Goal: Browse casually

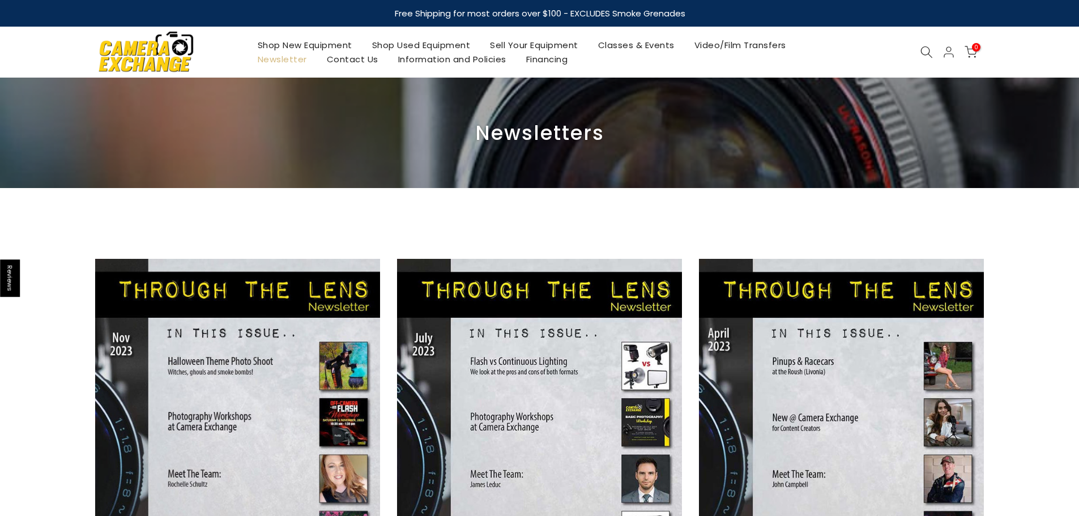
click at [928, 52] on icon at bounding box center [926, 52] width 12 height 12
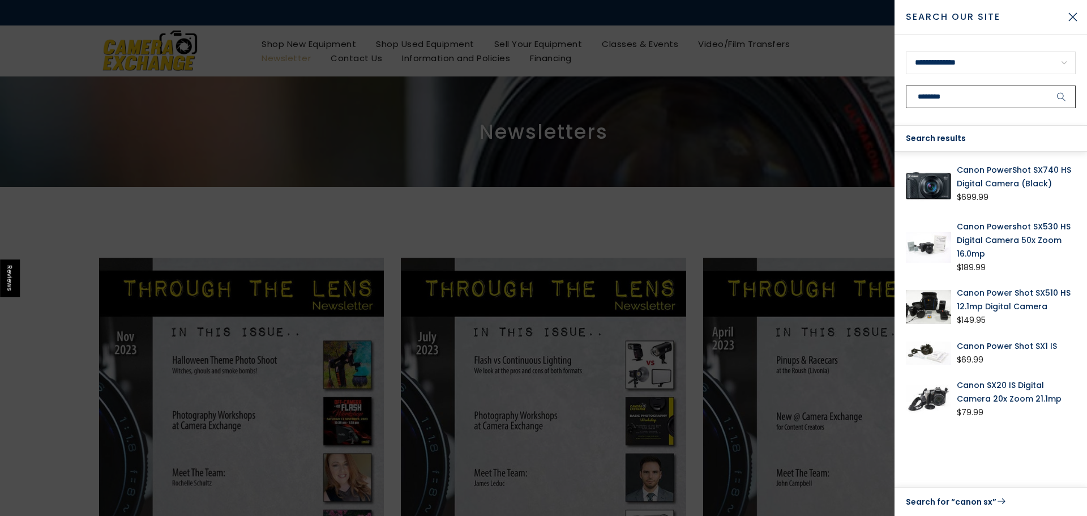
type input "********"
click at [992, 179] on link "Canon PowerShot SX740 HS Digital Camera (Black)" at bounding box center [1016, 176] width 119 height 27
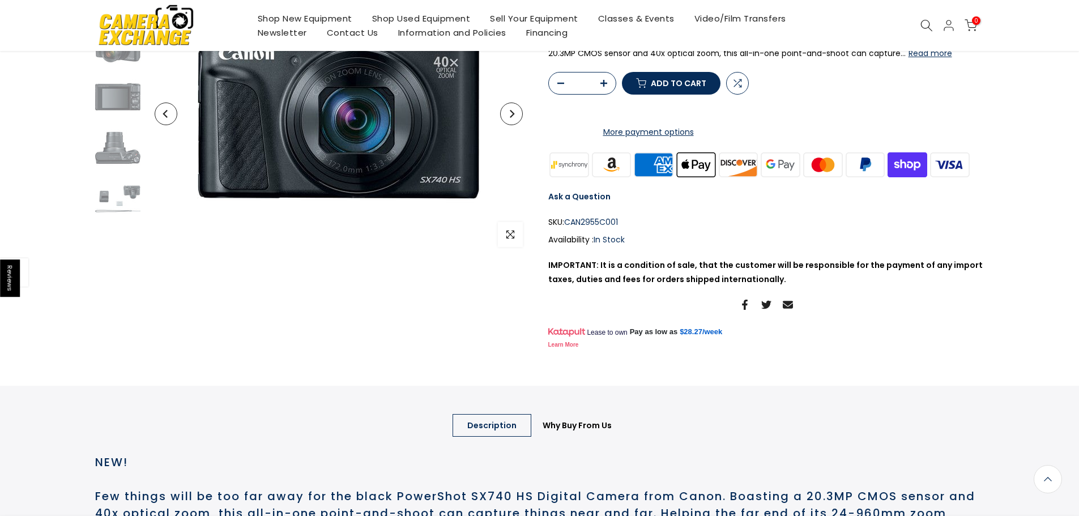
scroll to position [1, 0]
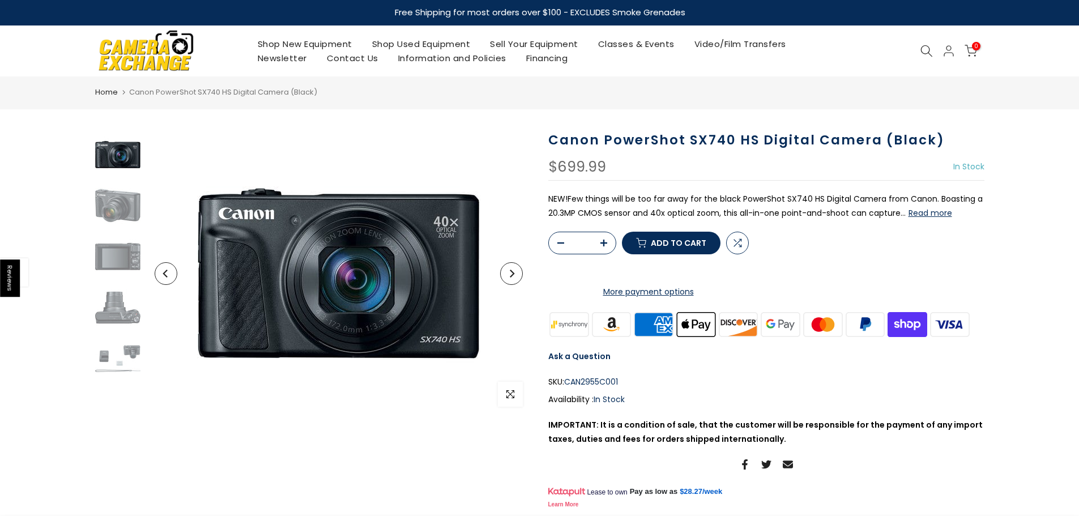
click at [281, 55] on link "Newsletter" at bounding box center [281, 58] width 69 height 14
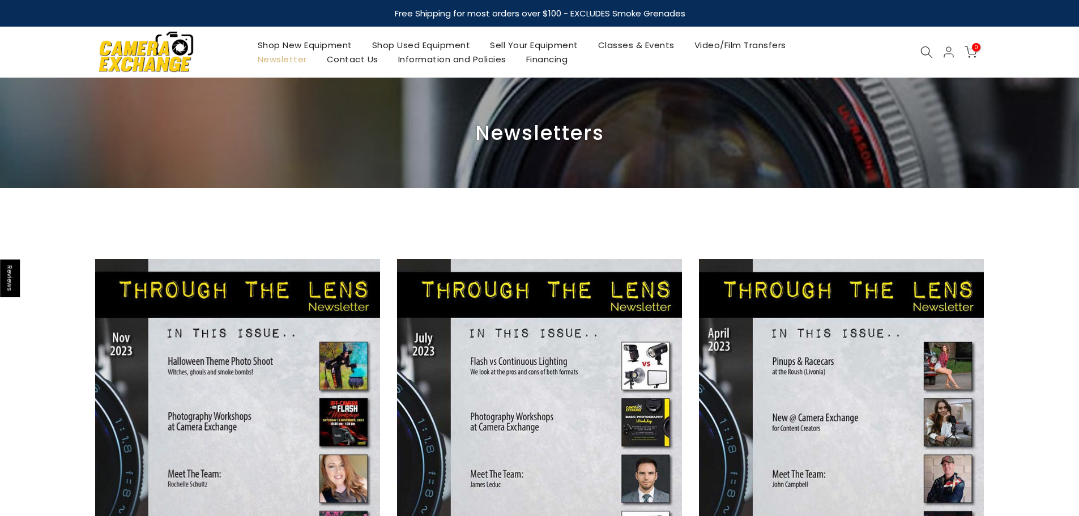
click at [288, 42] on link "Shop New Equipment" at bounding box center [304, 45] width 114 height 14
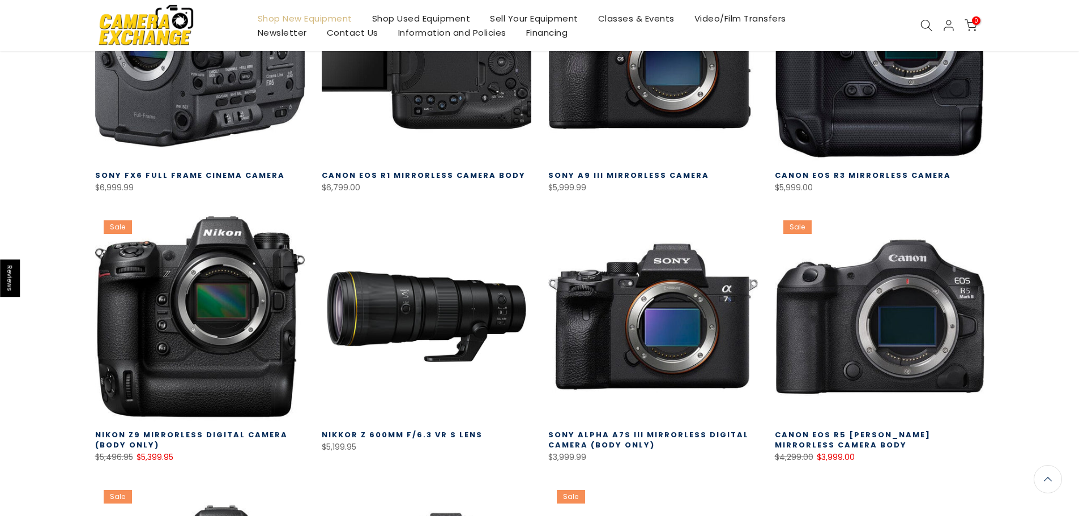
scroll to position [77, 0]
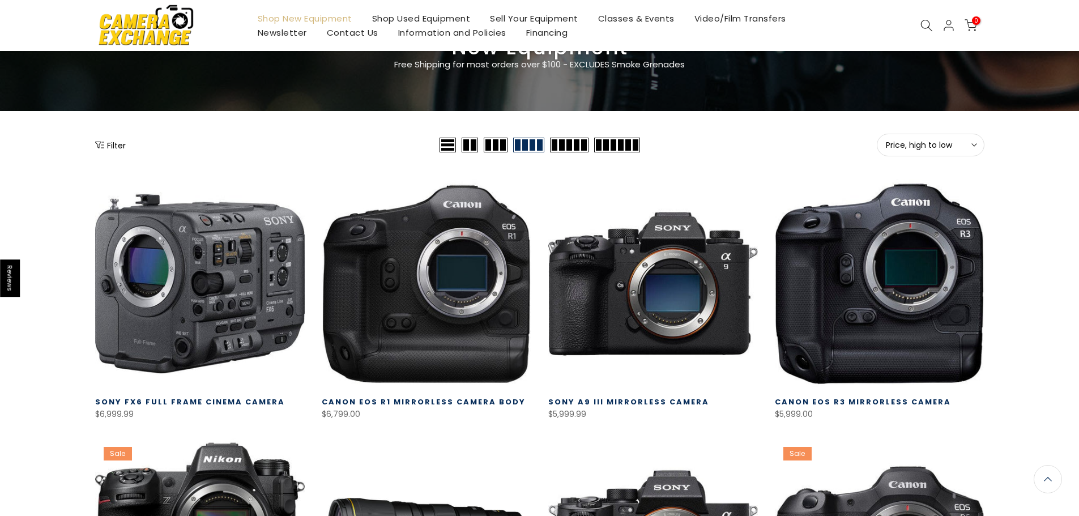
click at [735, 19] on link "Video/Film Transfers" at bounding box center [740, 18] width 112 height 14
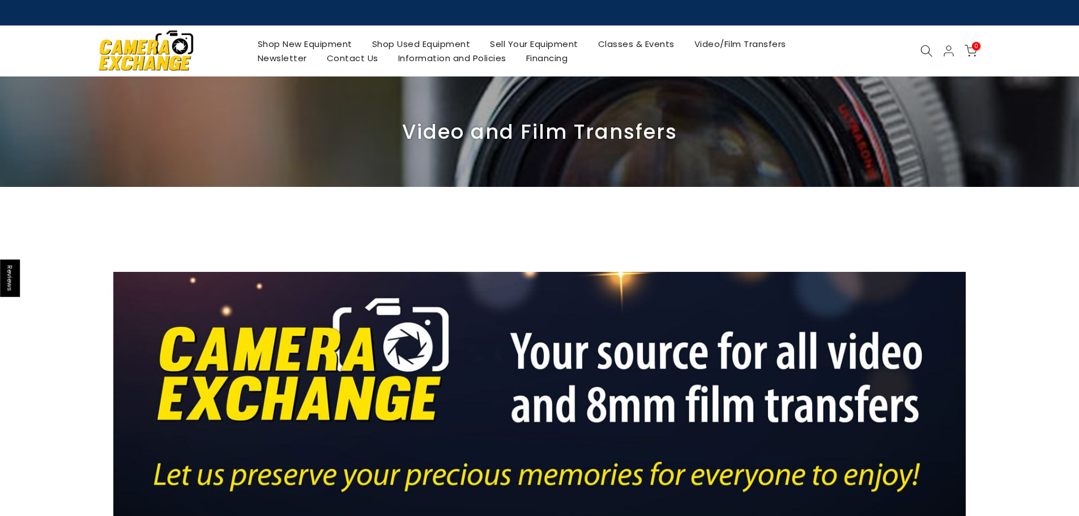
click at [332, 44] on link "Shop New Equipment" at bounding box center [304, 44] width 114 height 14
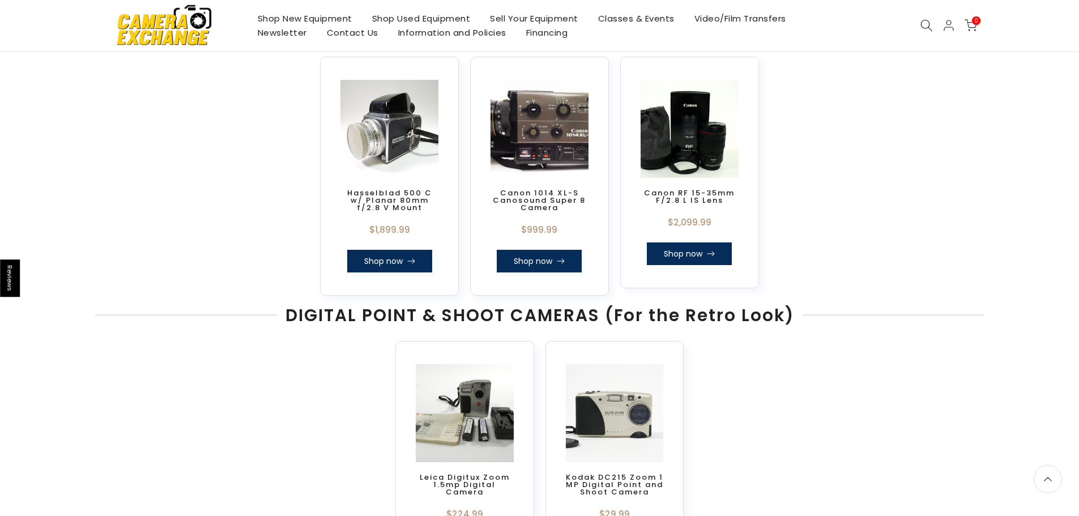
scroll to position [596, 0]
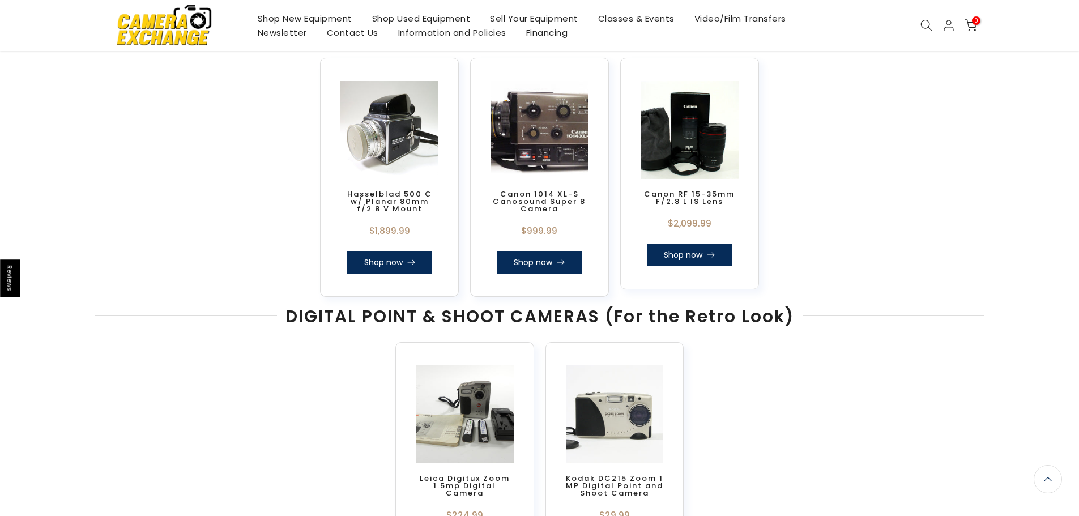
click at [524, 199] on link "Canon 1014 XL-S Canosound Super 8 Camera" at bounding box center [539, 201] width 93 height 25
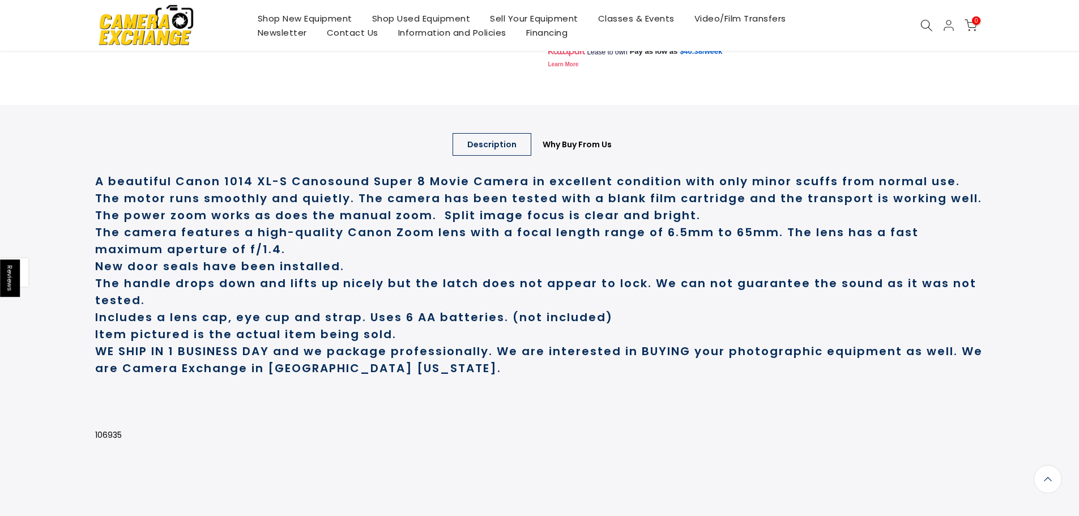
scroll to position [397, 0]
drag, startPoint x: 568, startPoint y: 429, endPoint x: 528, endPoint y: 410, distance: 44.3
click at [536, 390] on p at bounding box center [539, 382] width 889 height 14
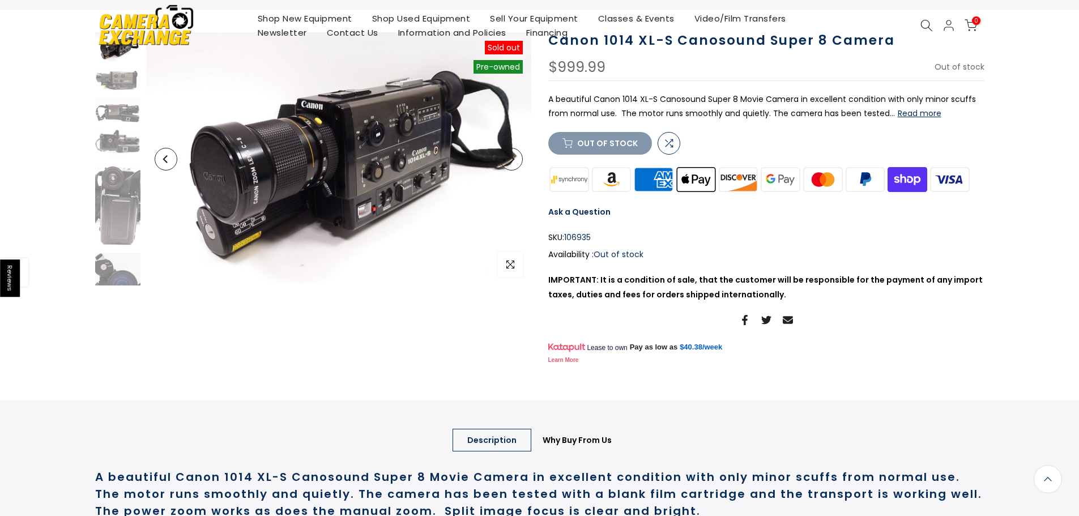
scroll to position [0, 0]
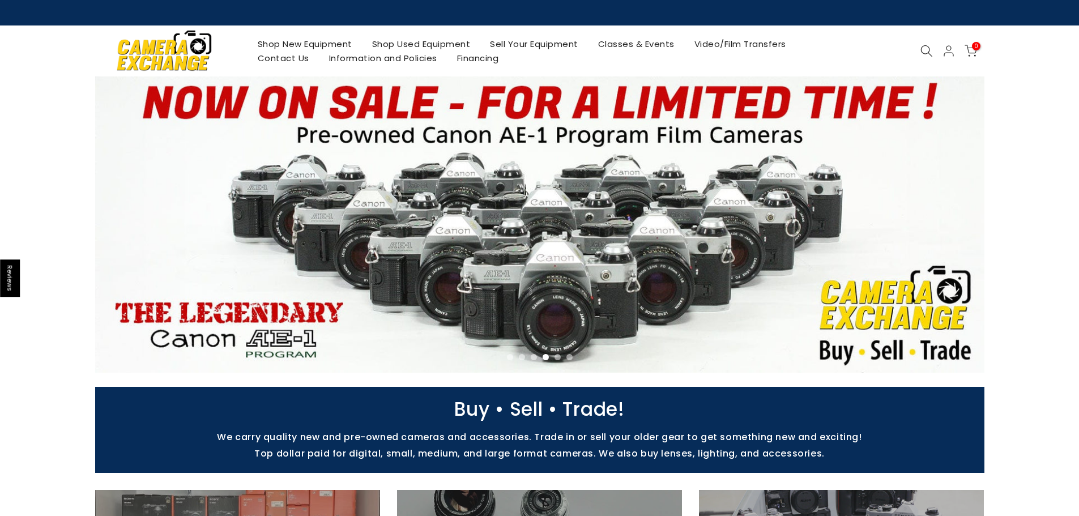
click at [754, 38] on link "Video/Film Transfers" at bounding box center [740, 44] width 112 height 14
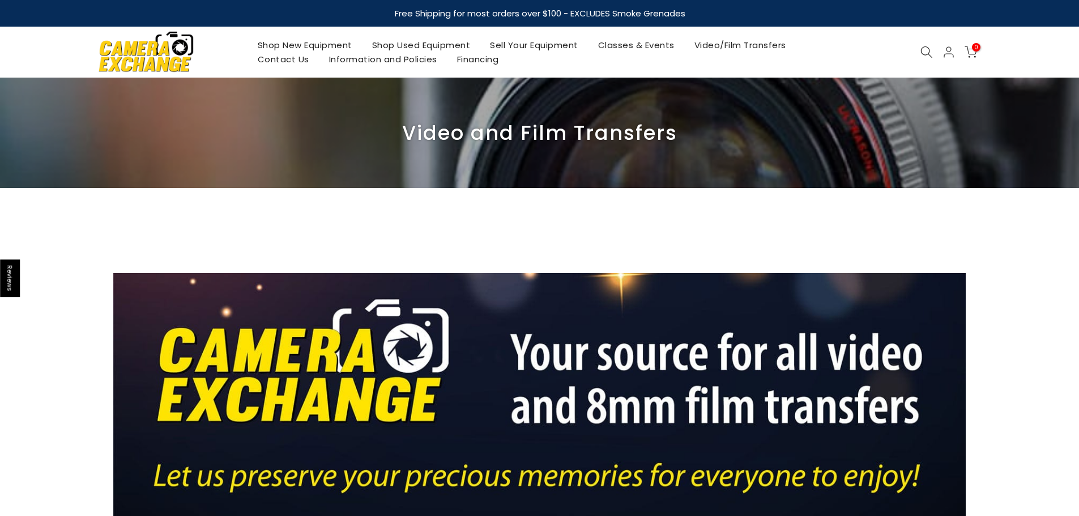
click at [324, 40] on link "Shop New Equipment" at bounding box center [304, 45] width 114 height 14
